Goal: Task Accomplishment & Management: Manage account settings

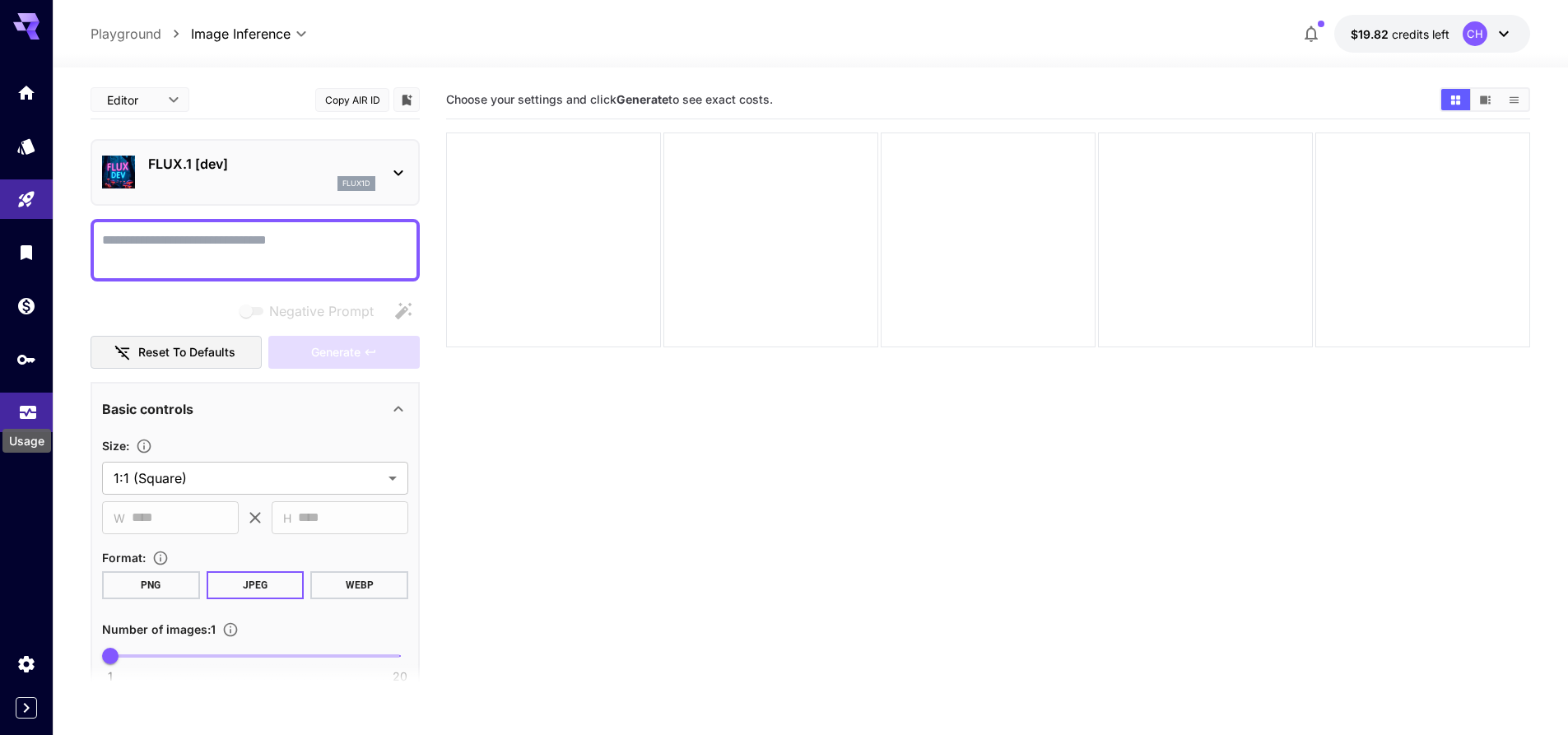
click at [22, 415] on icon "Usage" at bounding box center [28, 407] width 20 height 20
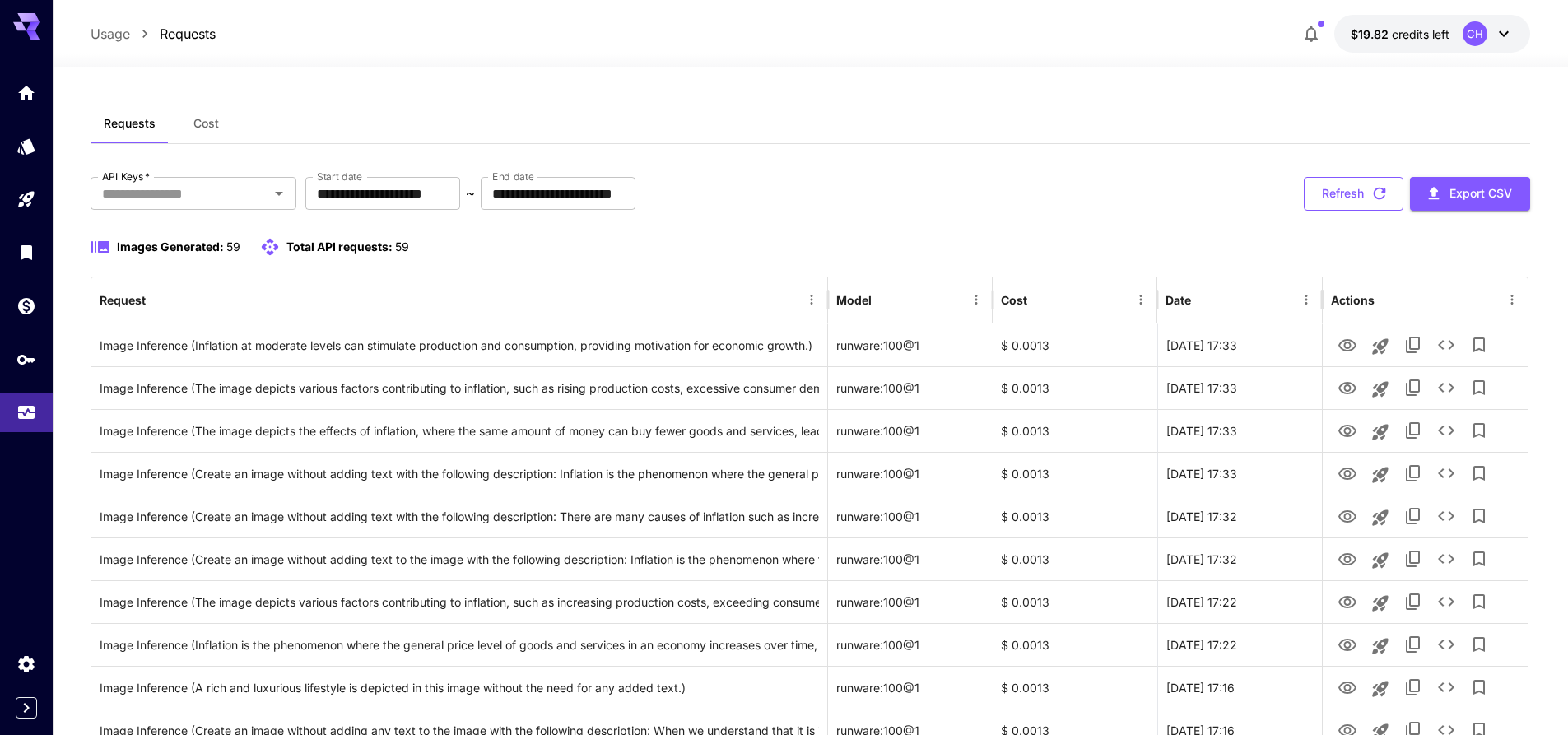
click at [1342, 200] on button "Refresh" at bounding box center [1353, 194] width 100 height 34
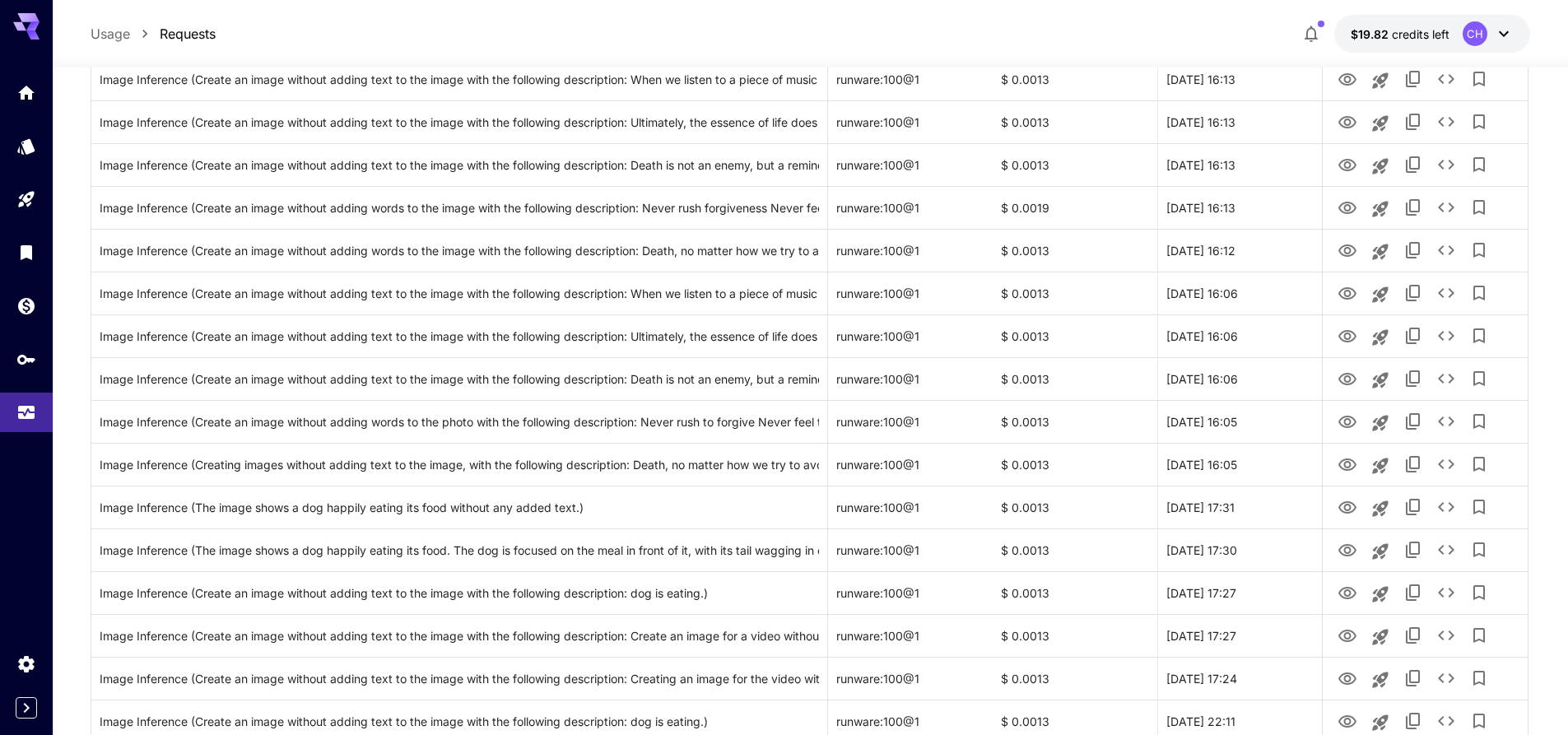
scroll to position [1822, 0]
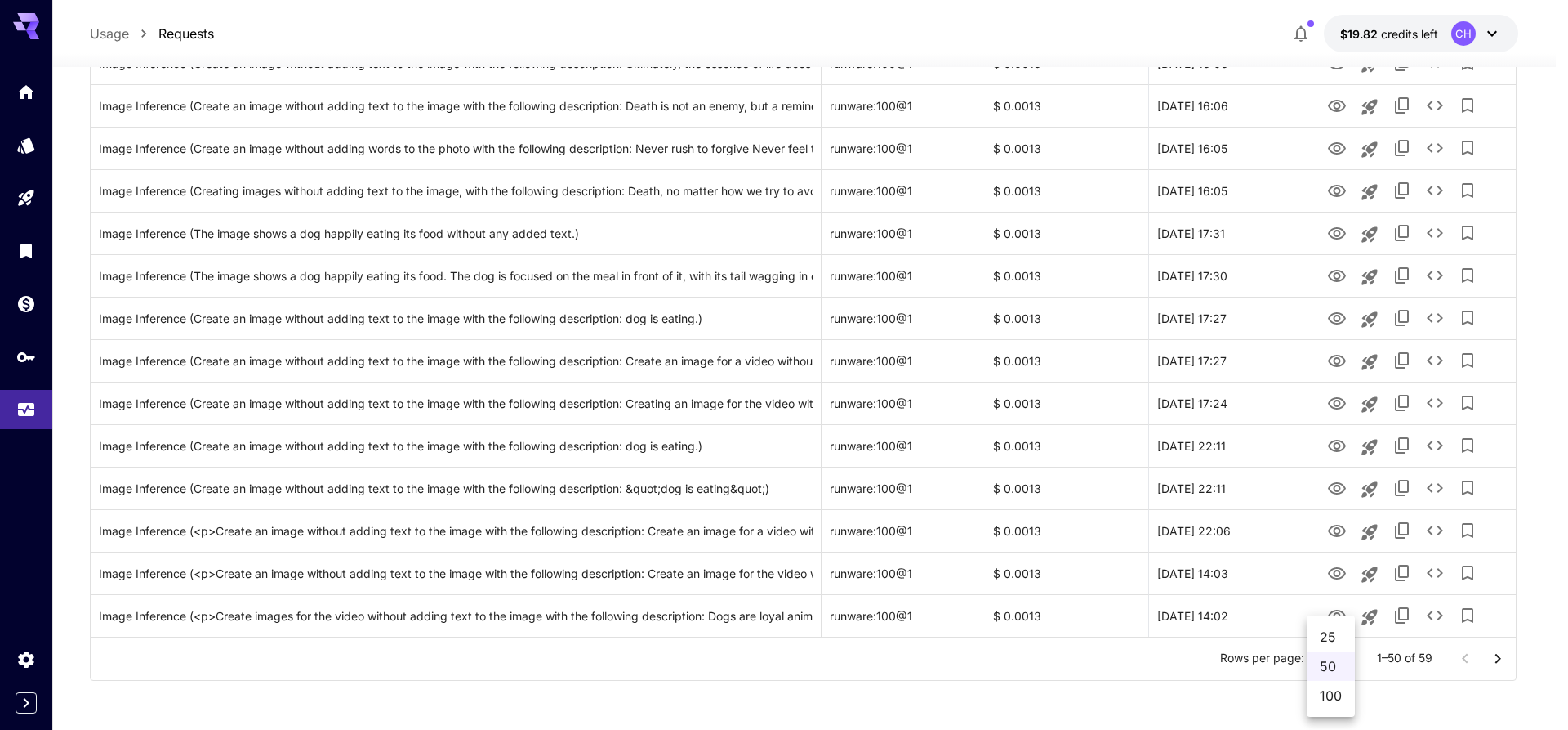
click at [1325, 694] on li "100" at bounding box center [1331, 695] width 48 height 29
type input "***"
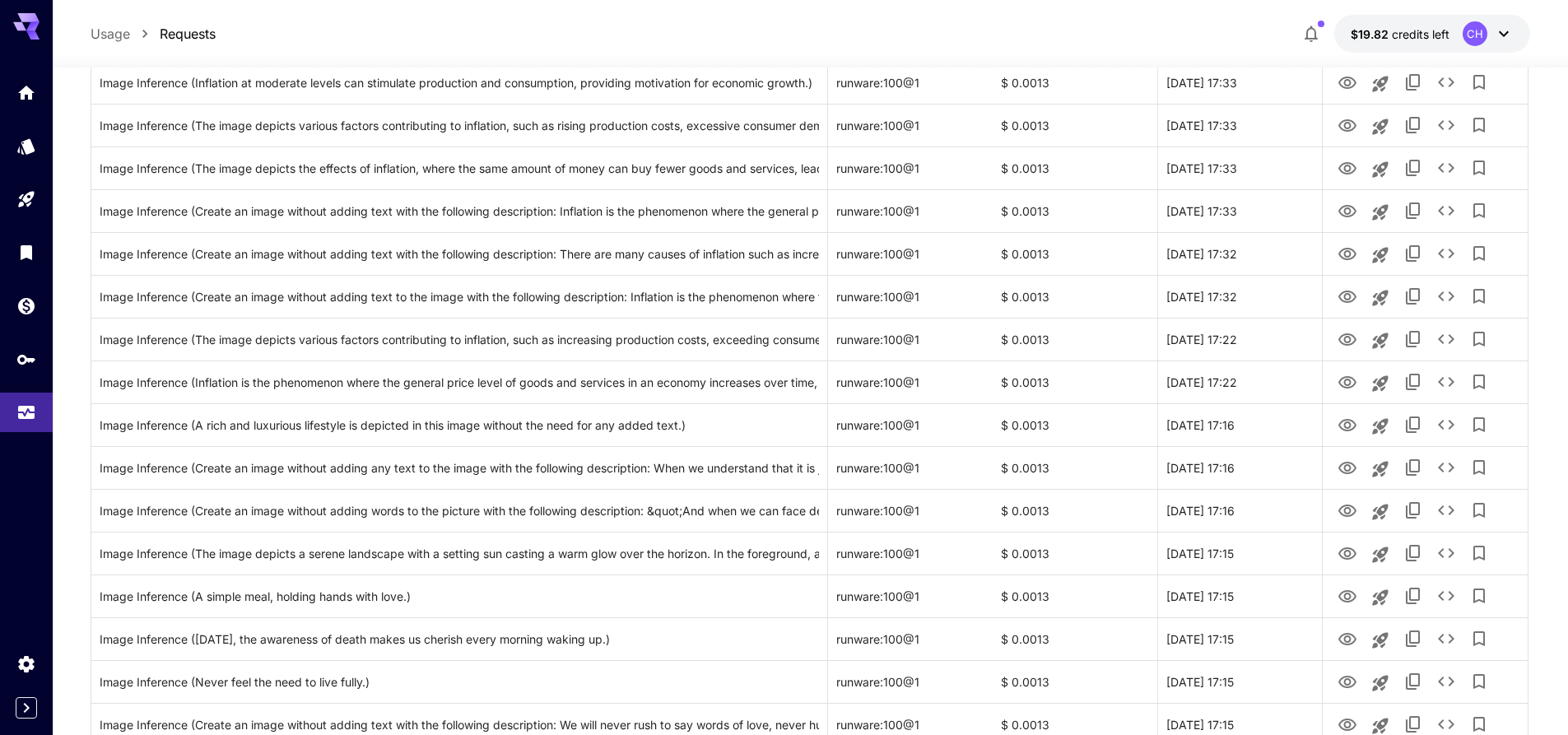
scroll to position [0, 0]
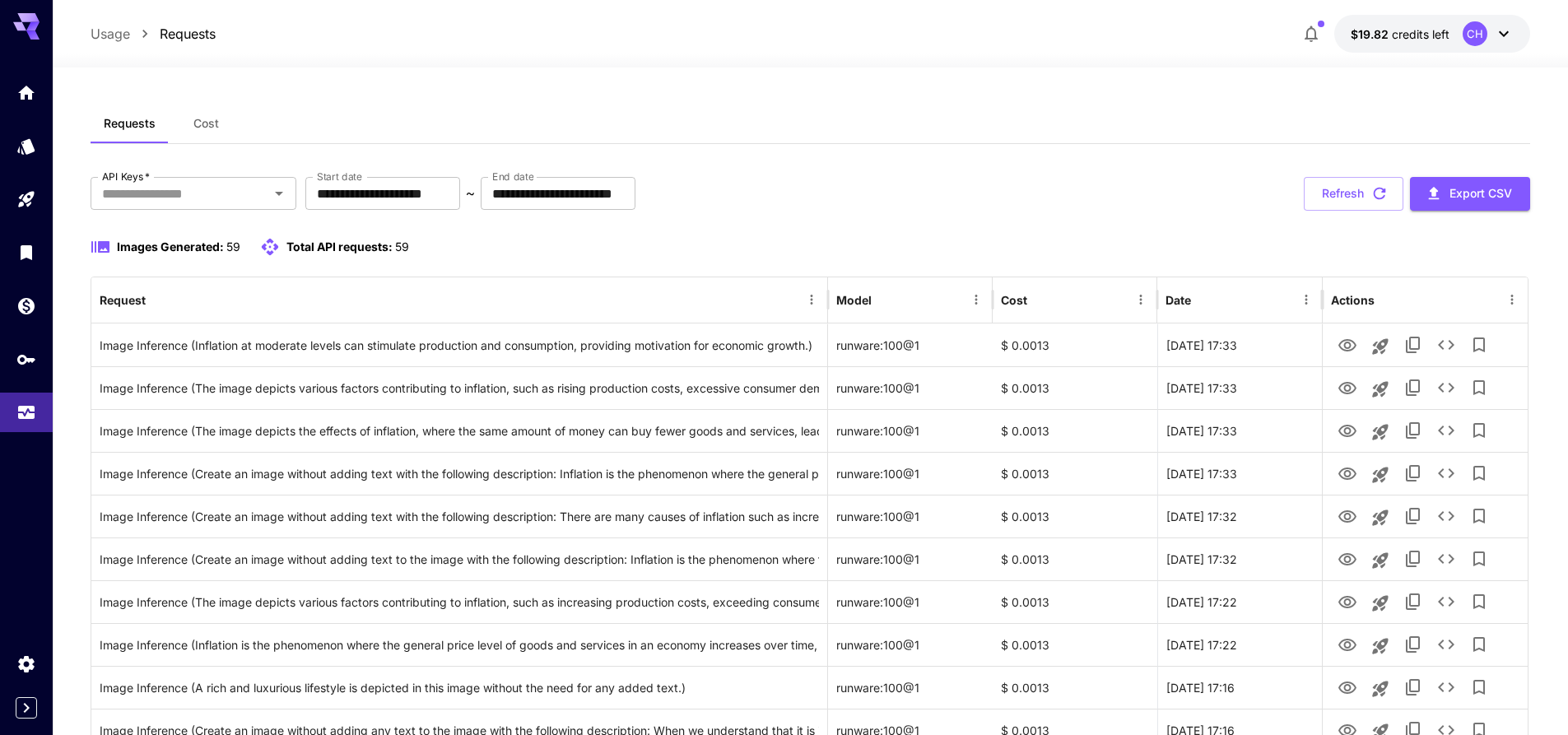
click at [1364, 188] on button "Refresh" at bounding box center [1353, 194] width 100 height 34
